Goal: Information Seeking & Learning: Learn about a topic

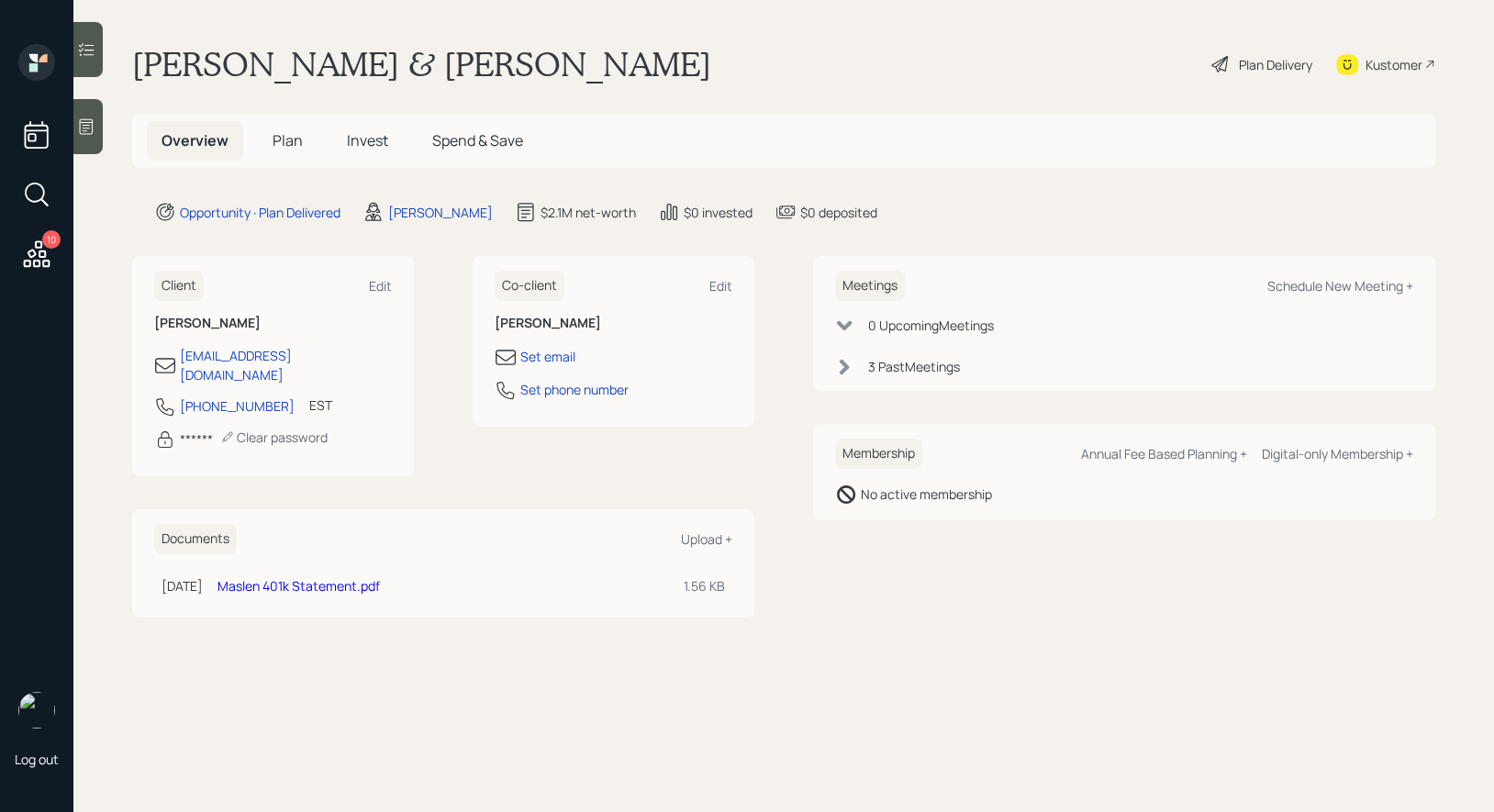
click at [292, 137] on span "Plan" at bounding box center [287, 140] width 30 height 21
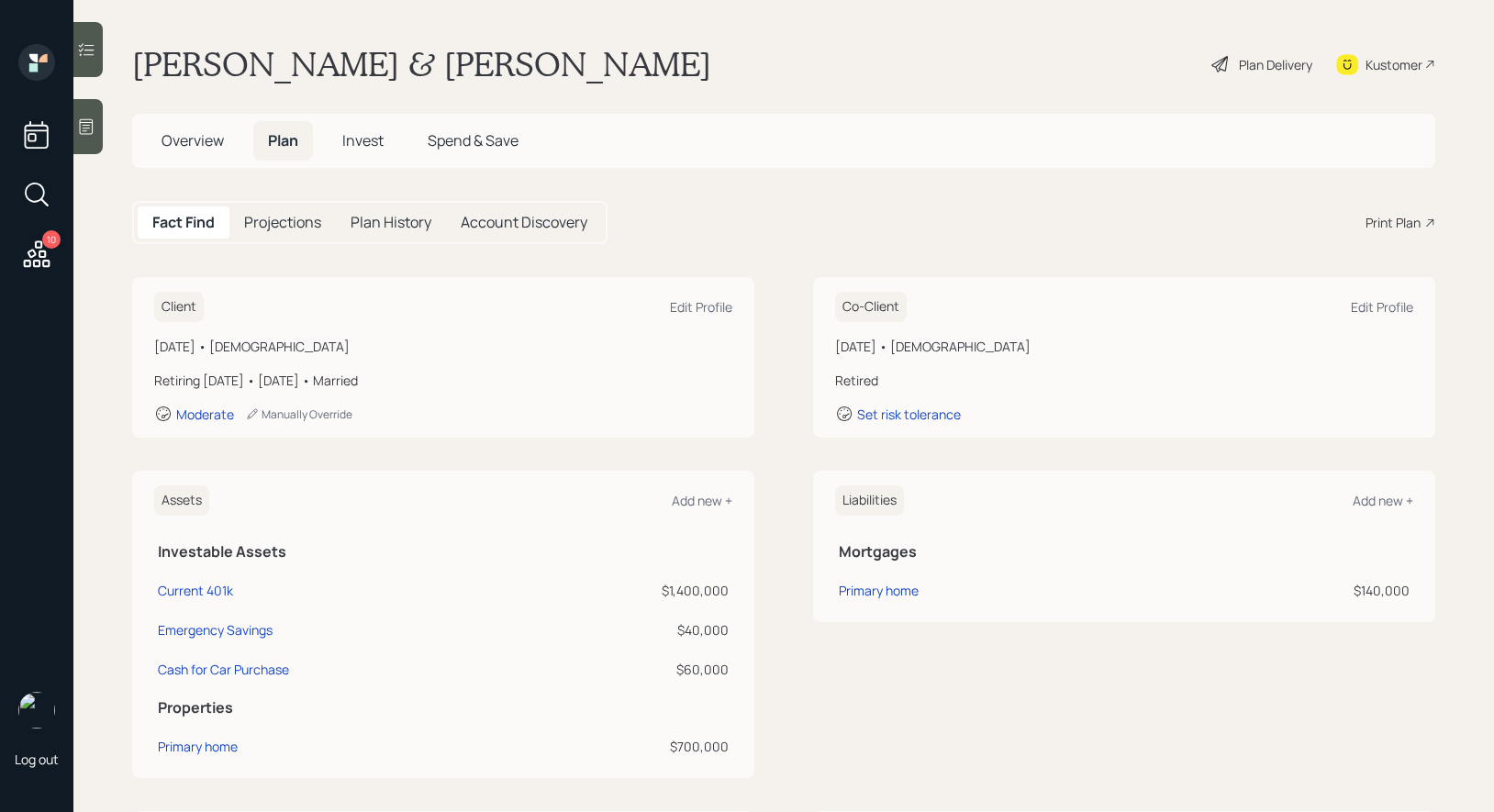
click at [358, 138] on span "Invest" at bounding box center [363, 140] width 41 height 21
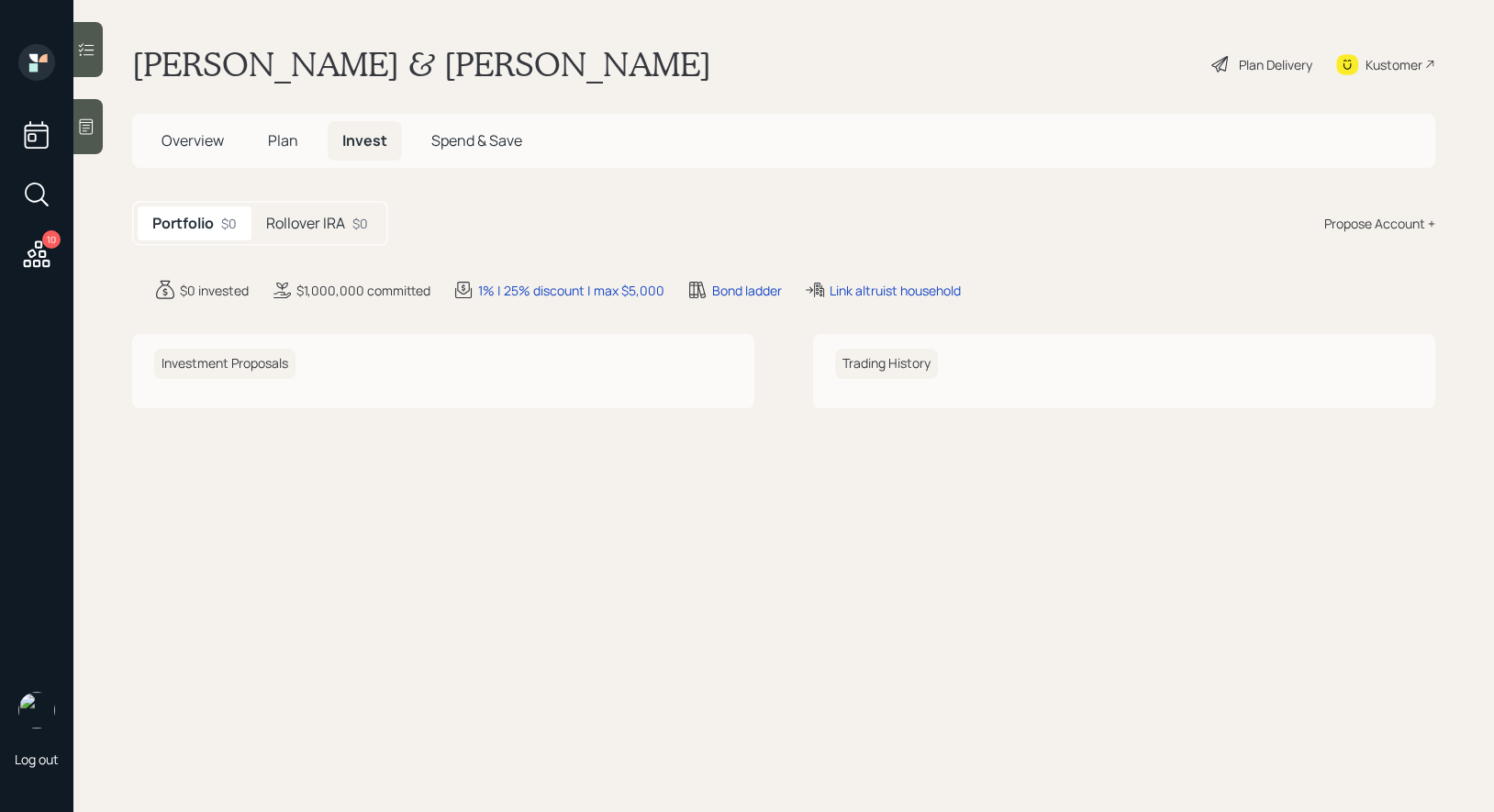
click at [293, 224] on h5 "Rollover IRA" at bounding box center [305, 224] width 78 height 18
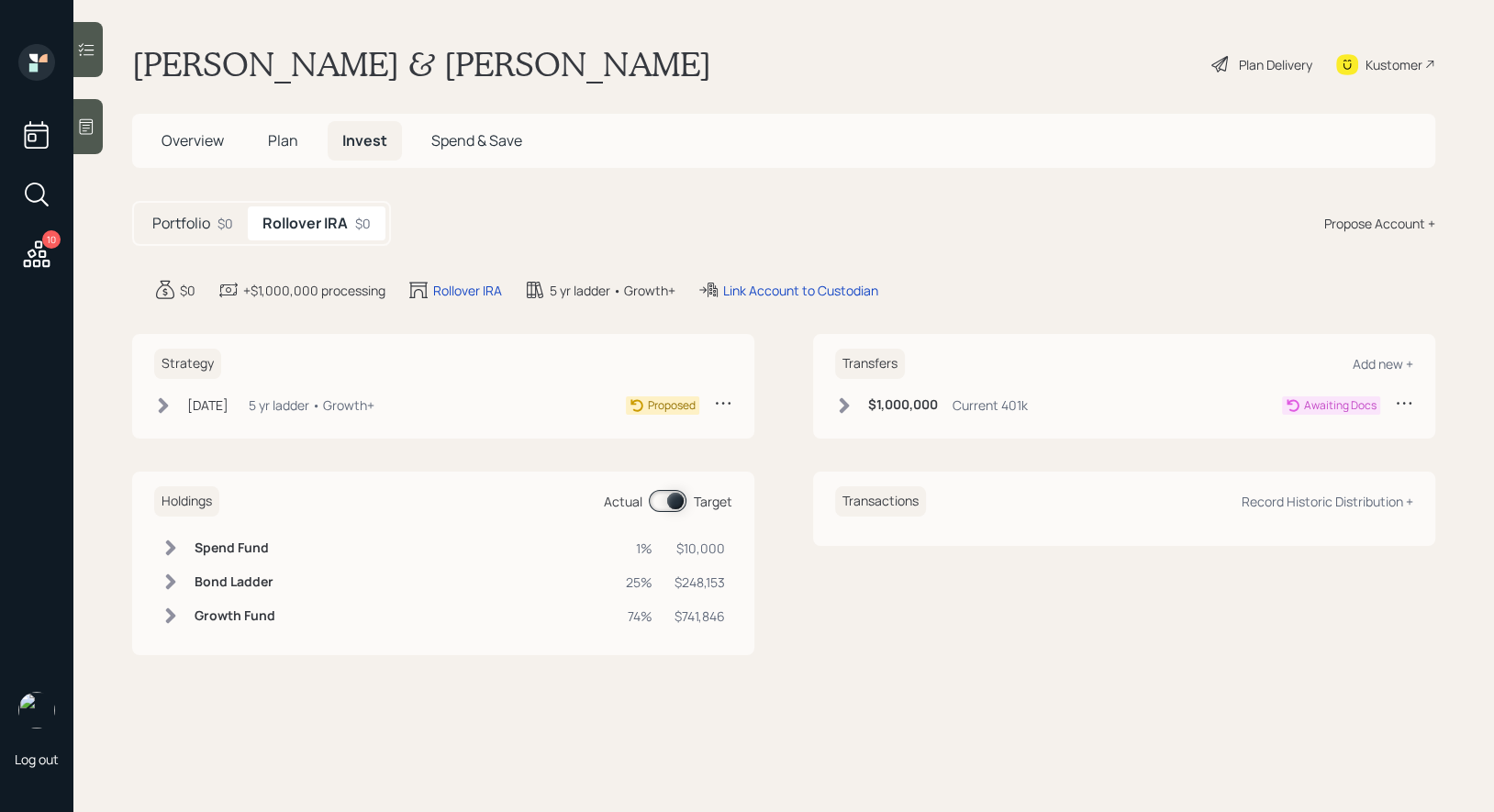
click at [1215, 64] on icon at bounding box center [1218, 64] width 17 height 17
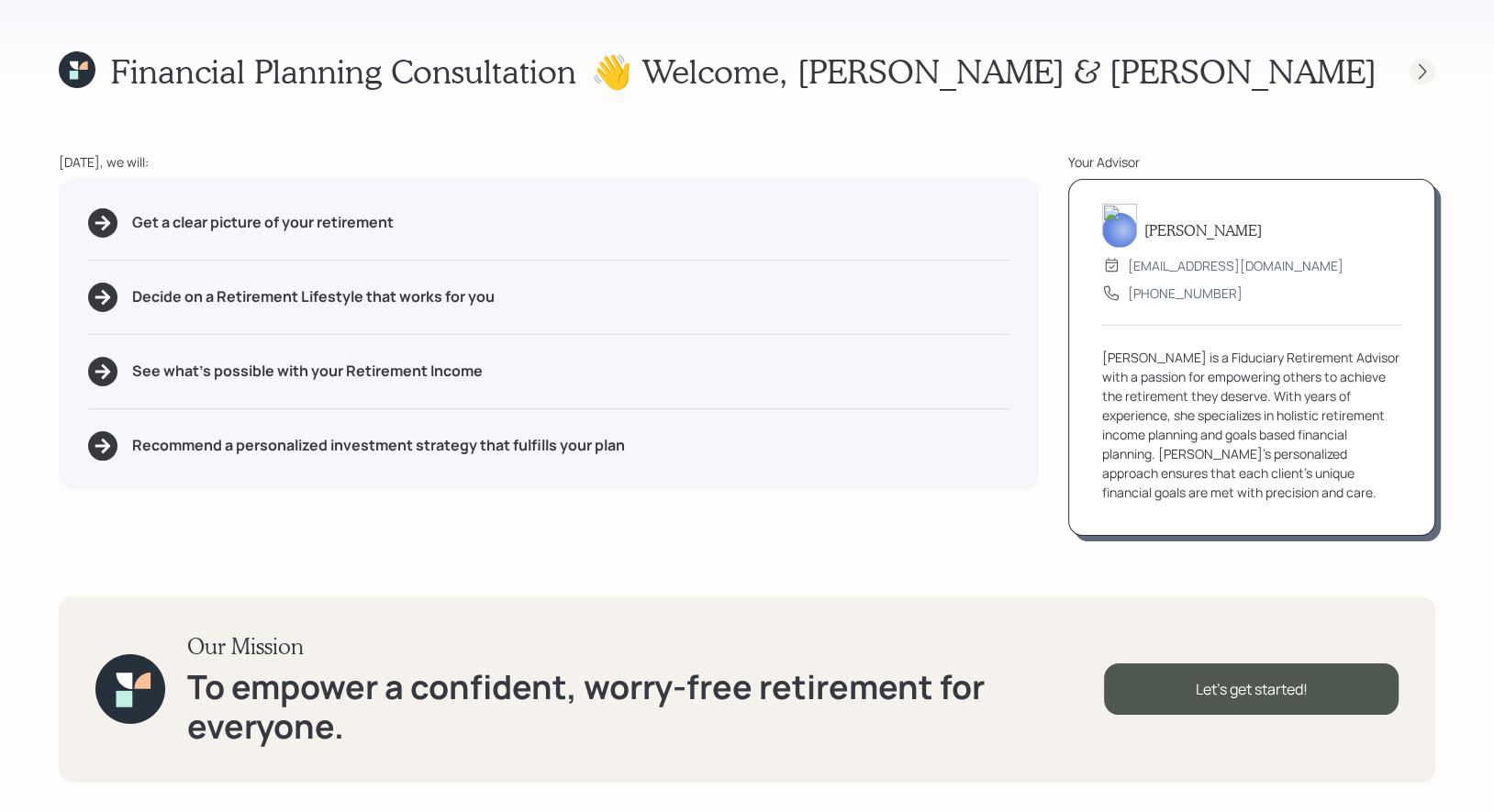
click at [1420, 67] on icon at bounding box center [1421, 72] width 19 height 19
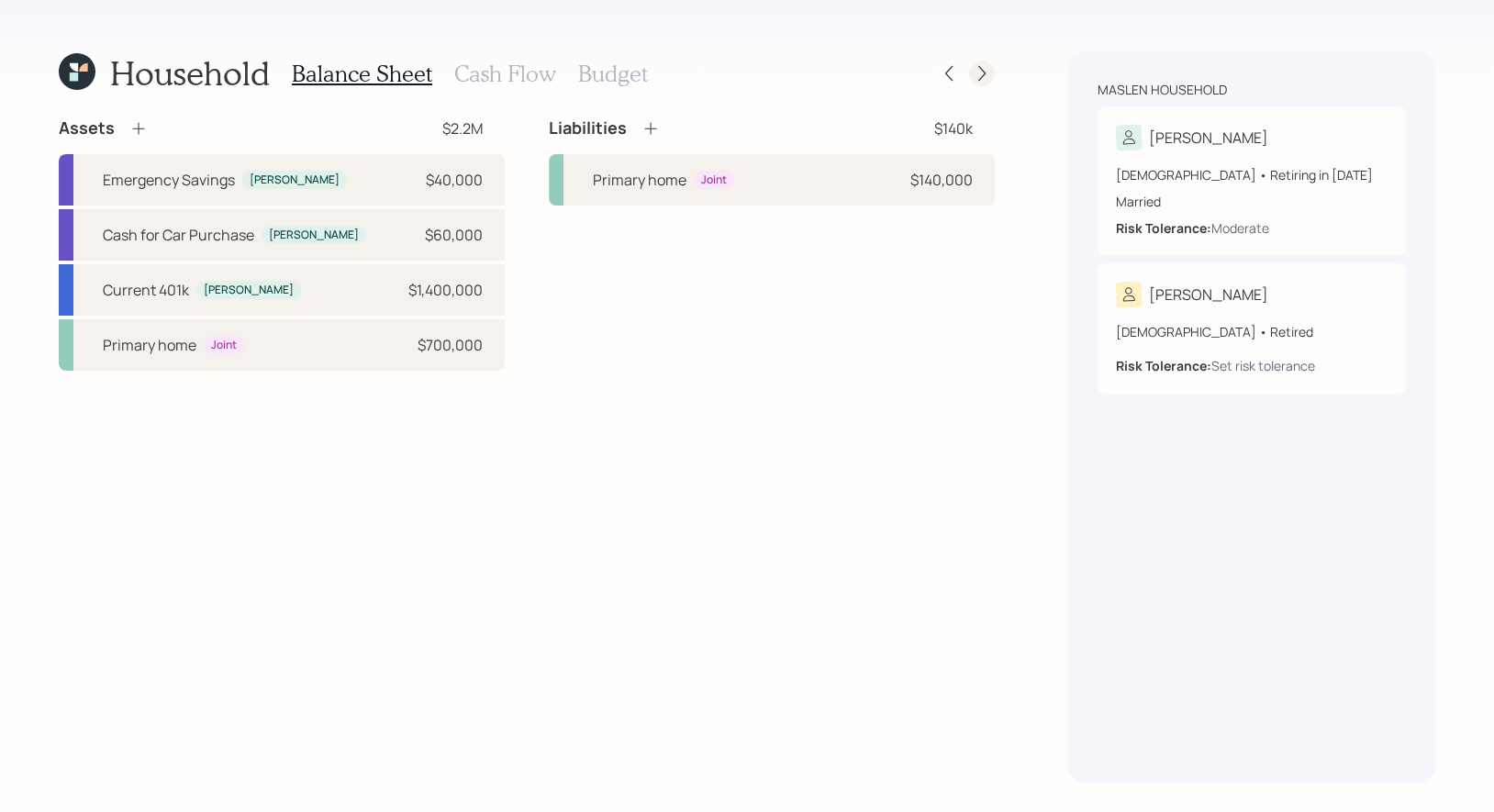
click at [977, 74] on icon at bounding box center [981, 73] width 19 height 19
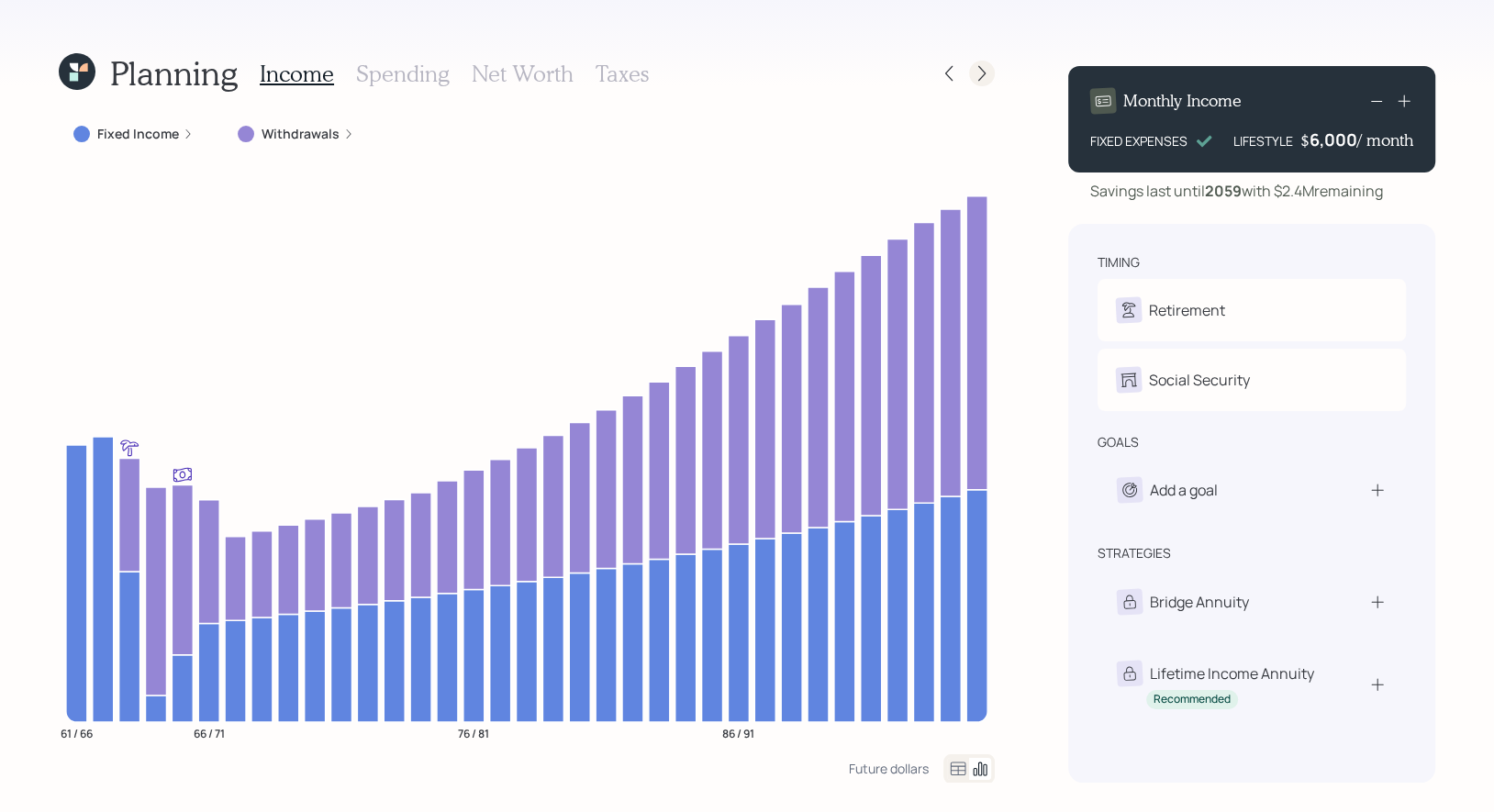
click at [984, 74] on icon at bounding box center [981, 74] width 7 height 16
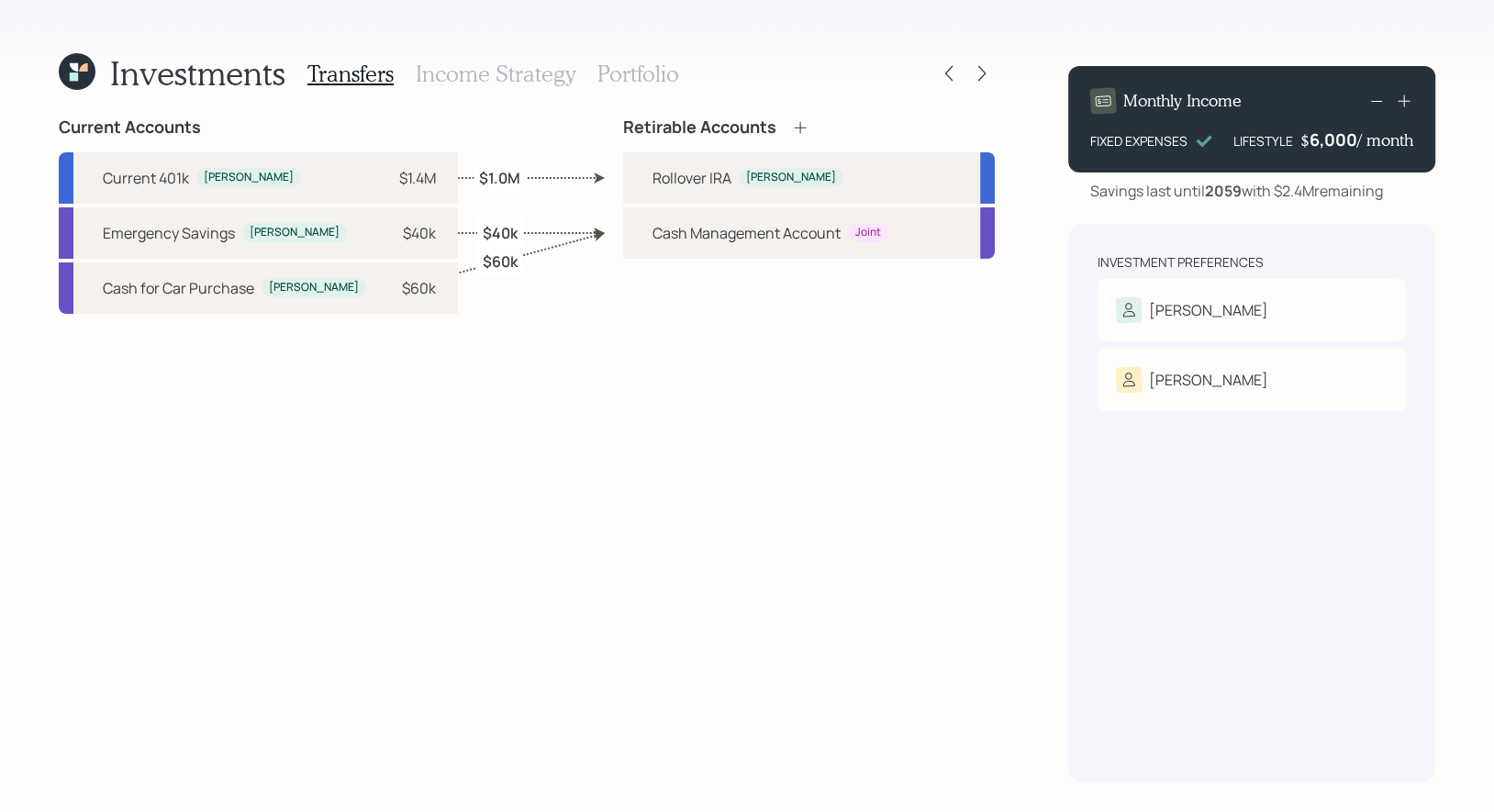
click at [643, 74] on h3 "Portfolio" at bounding box center [638, 74] width 81 height 26
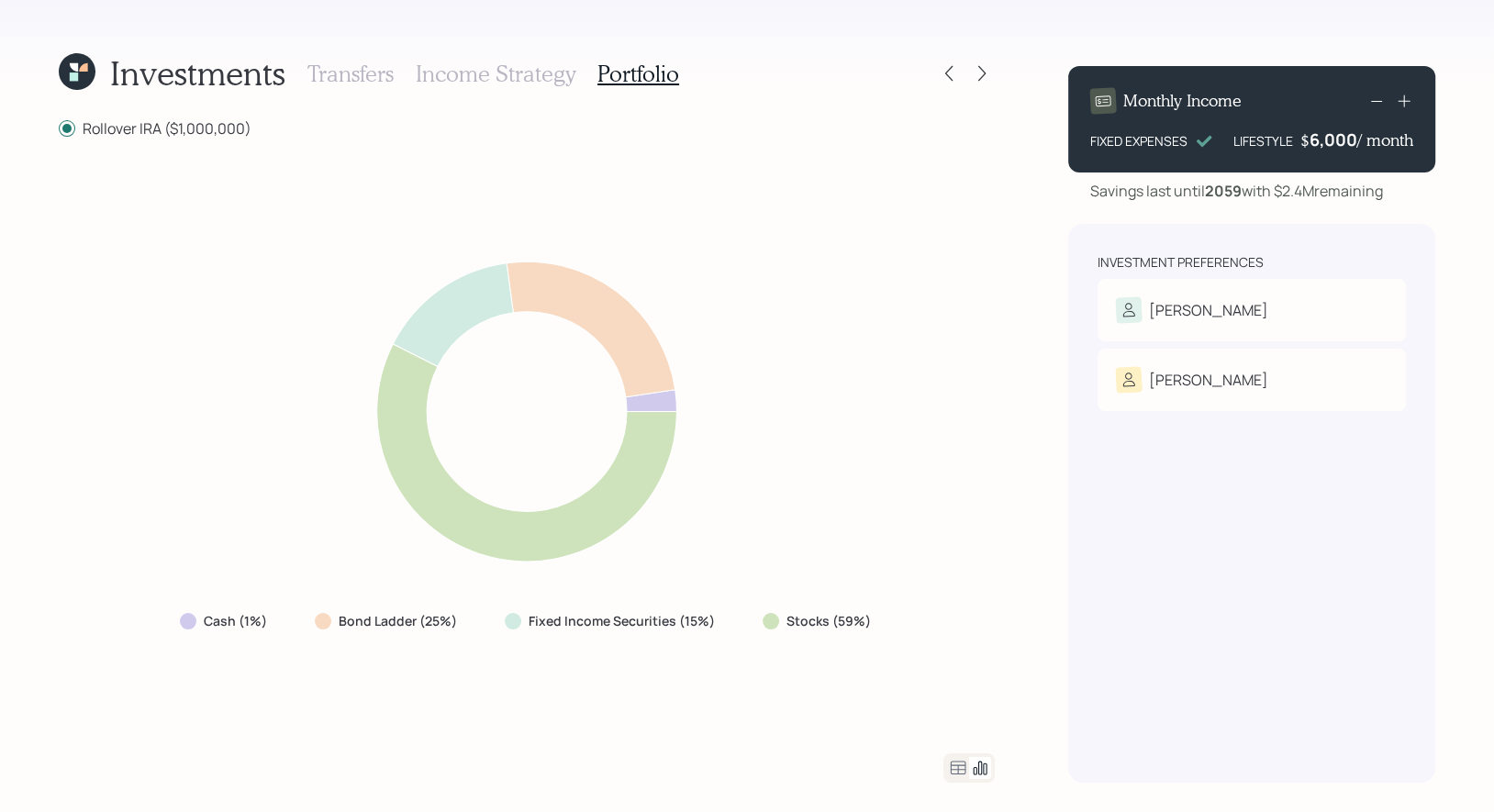
click at [498, 76] on h3 "Income Strategy" at bounding box center [495, 74] width 160 height 26
